Goal: Find specific page/section: Find specific page/section

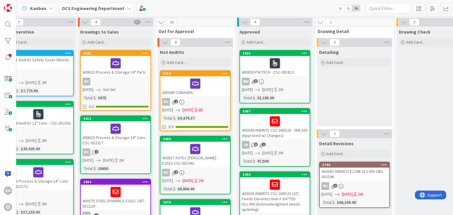
scroll to position [0, 254]
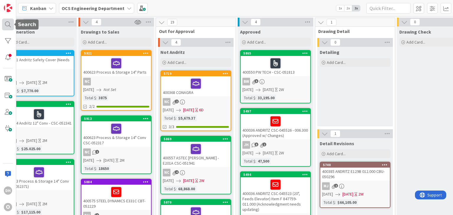
click at [10, 20] on div at bounding box center [8, 25] width 12 height 12
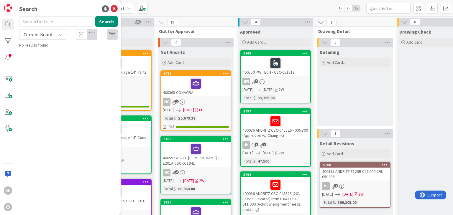
click at [43, 17] on input "text" at bounding box center [56, 21] width 74 height 11
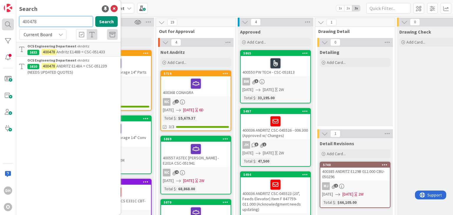
drag, startPoint x: 59, startPoint y: 24, endPoint x: 7, endPoint y: 28, distance: 52.0
click at [7, 28] on div "DH O Search 400478 Search Current Board OCS Engineering Department › Andritz 58…" at bounding box center [8, 107] width 16 height 215
type input "400483"
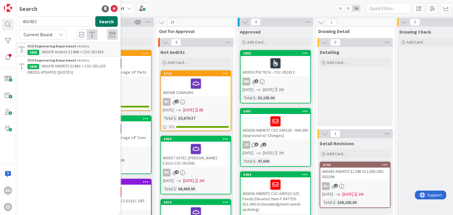
click at [111, 22] on button "Search" at bounding box center [106, 21] width 22 height 11
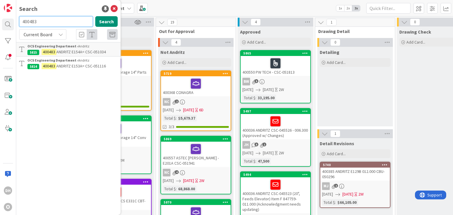
drag, startPoint x: 44, startPoint y: 22, endPoint x: -4, endPoint y: 20, distance: 48.4
click at [0, 20] on html "DH O Search 400483 Search Current Board OCS Engineering Department › Andritz 58…" at bounding box center [226, 107] width 453 height 215
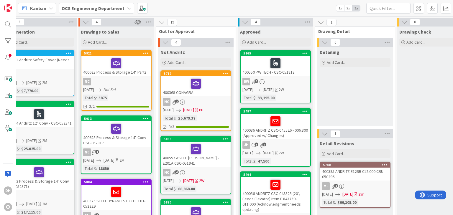
click at [11, 17] on div "DH O" at bounding box center [8, 107] width 16 height 215
click at [6, 23] on div at bounding box center [8, 25] width 12 height 12
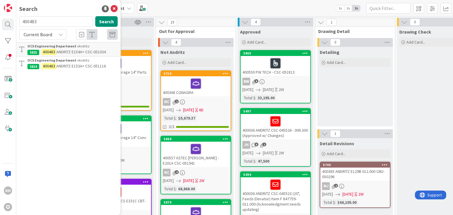
drag, startPoint x: 37, startPoint y: 19, endPoint x: 19, endPoint y: 19, distance: 17.7
click at [19, 19] on div "400483 Search" at bounding box center [69, 22] width 106 height 13
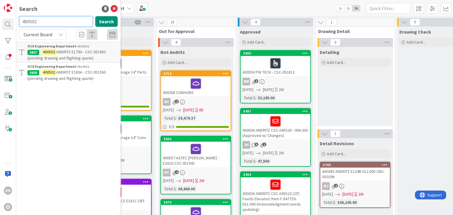
drag, startPoint x: 41, startPoint y: 23, endPoint x: 32, endPoint y: 24, distance: 9.5
click at [32, 24] on input "400502" at bounding box center [56, 21] width 74 height 11
type input "400582"
click at [110, 21] on button "Search" at bounding box center [106, 21] width 22 height 11
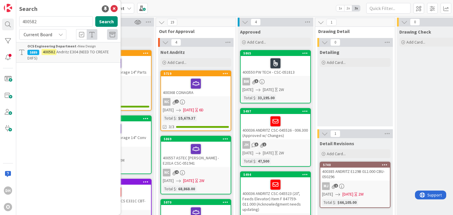
click at [91, 55] on p "400582 Andritz E304 (NEED TO CREATE DXFS)" at bounding box center [72, 55] width 90 height 12
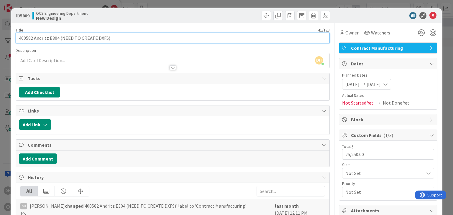
drag, startPoint x: 33, startPoint y: 36, endPoint x: 18, endPoint y: 37, distance: 15.1
click at [18, 37] on input "400582 Andritz E304 (NEED TO CREATE DXFS)" at bounding box center [173, 38] width 314 height 11
drag, startPoint x: 108, startPoint y: 35, endPoint x: 60, endPoint y: 42, distance: 48.9
click at [60, 42] on input "400582 Andritz E304 (NEED TO CREATE DXFS)" at bounding box center [173, 38] width 314 height 11
type input "400582 Andritz E304 (same as order 400582)"
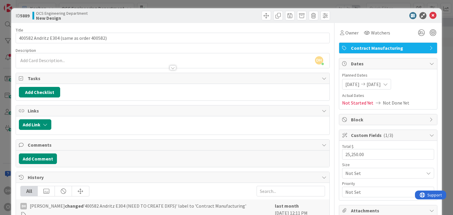
click at [431, 14] on icon at bounding box center [432, 15] width 7 height 7
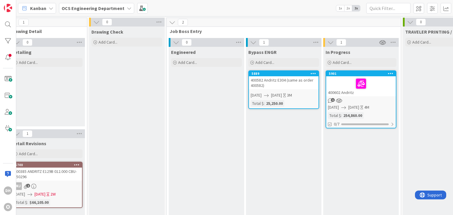
scroll to position [0, 562]
click at [282, 81] on div "400582 Andritz E304 (same as order 400582)" at bounding box center [283, 82] width 70 height 13
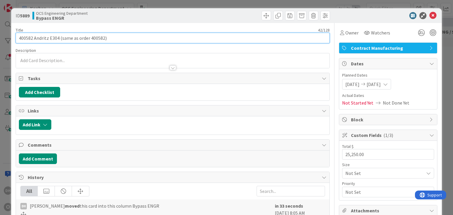
click at [103, 39] on input "400582 Andritz E304 (same as order 400582)" at bounding box center [173, 38] width 314 height 11
type input "400582 Andritz E304 (same as order 400583)"
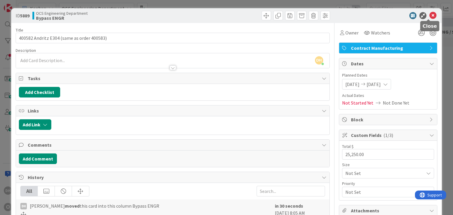
click at [429, 15] on icon at bounding box center [432, 15] width 7 height 7
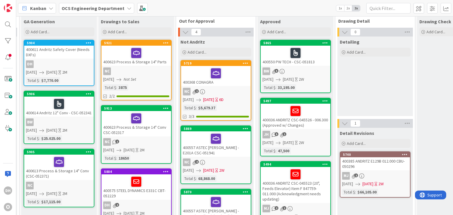
scroll to position [0, 234]
